Goal: Check status: Check status

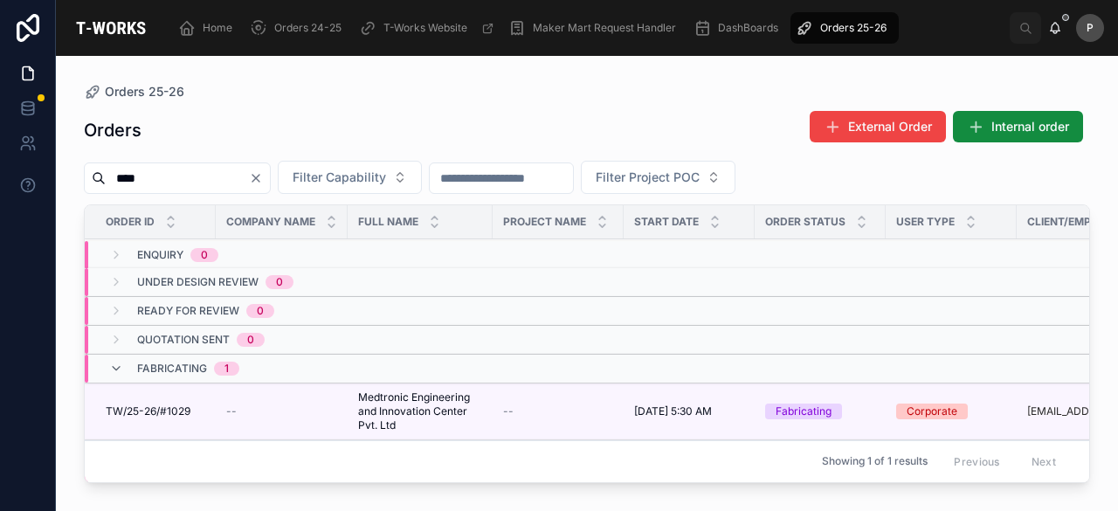
click at [245, 175] on input "****" at bounding box center [177, 178] width 143 height 24
type input "*"
type input "****"
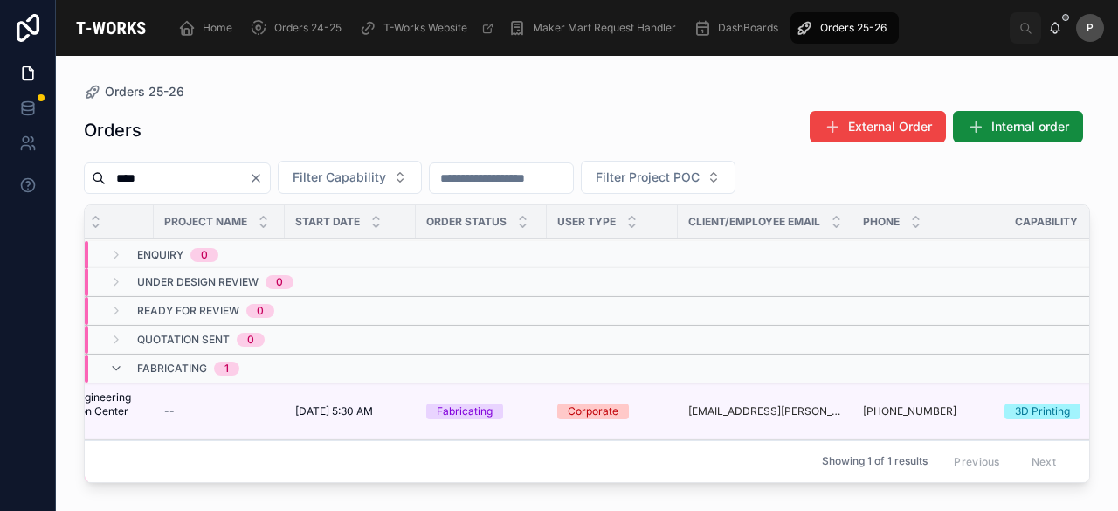
scroll to position [0, 358]
